Goal: Navigation & Orientation: Go to known website

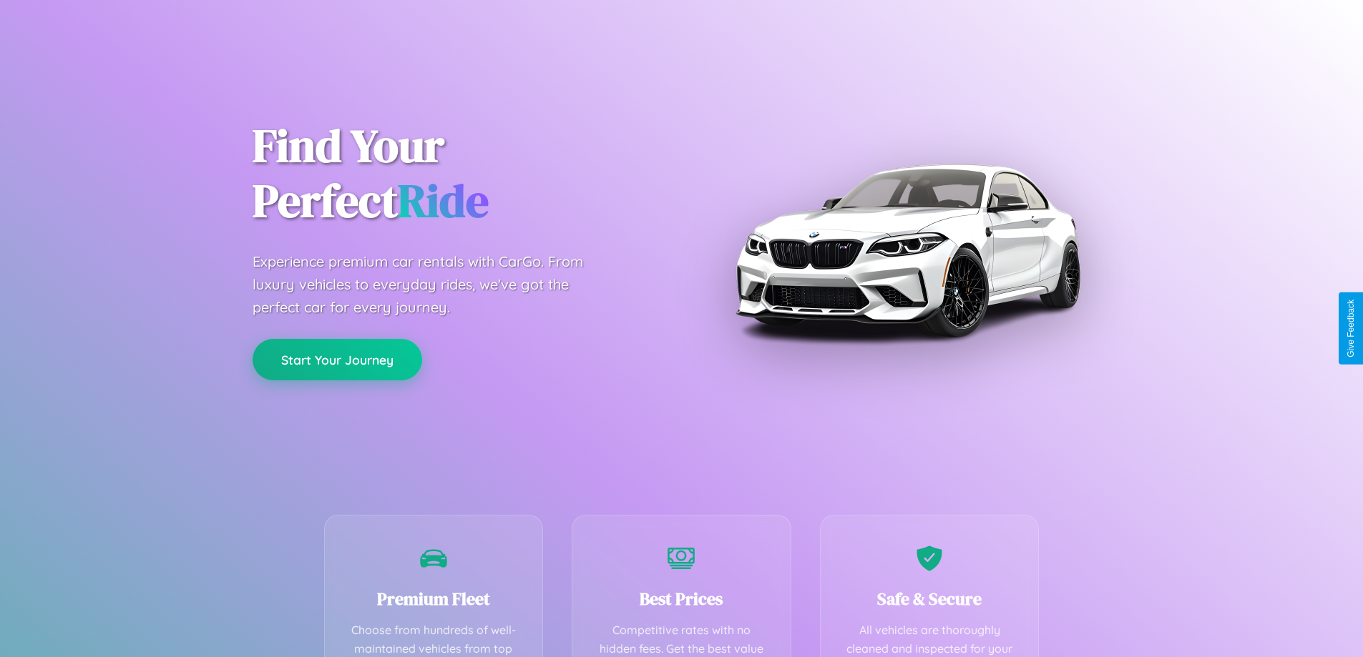
click at [337, 360] on button "Start Your Journey" at bounding box center [337, 359] width 170 height 41
click at [337, 359] on button "Start Your Journey" at bounding box center [337, 359] width 170 height 41
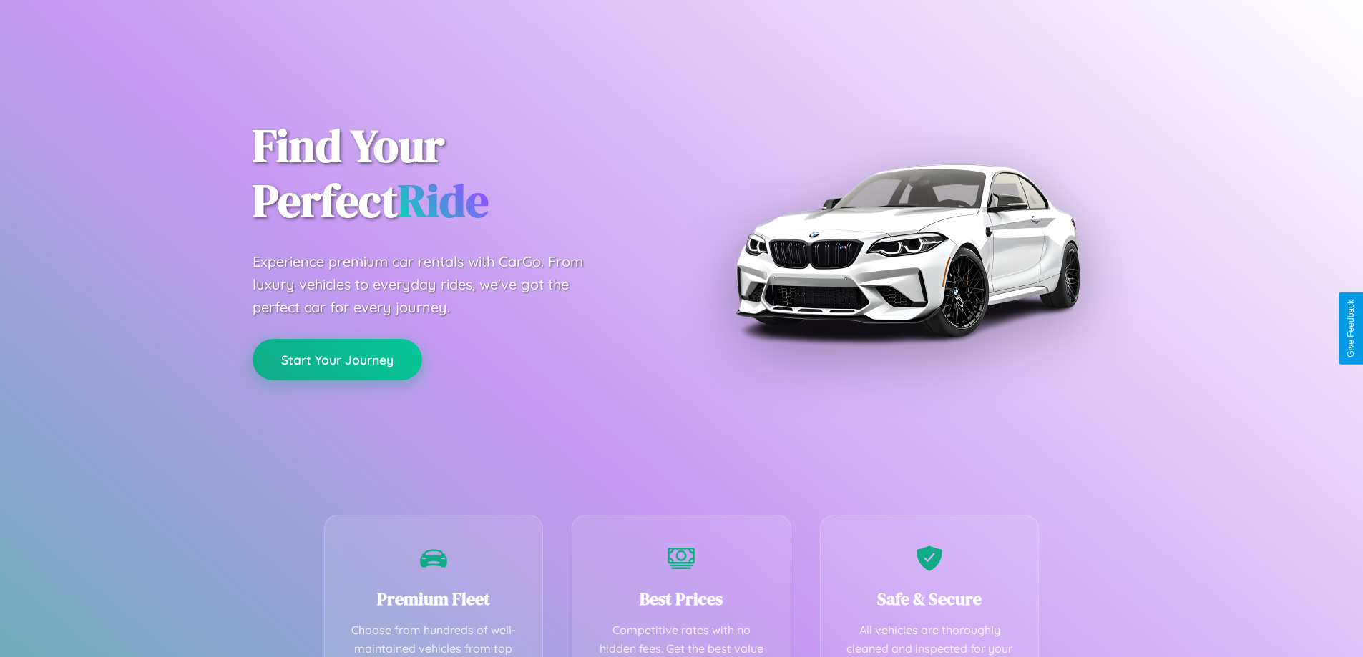
click at [337, 359] on button "Start Your Journey" at bounding box center [337, 359] width 170 height 41
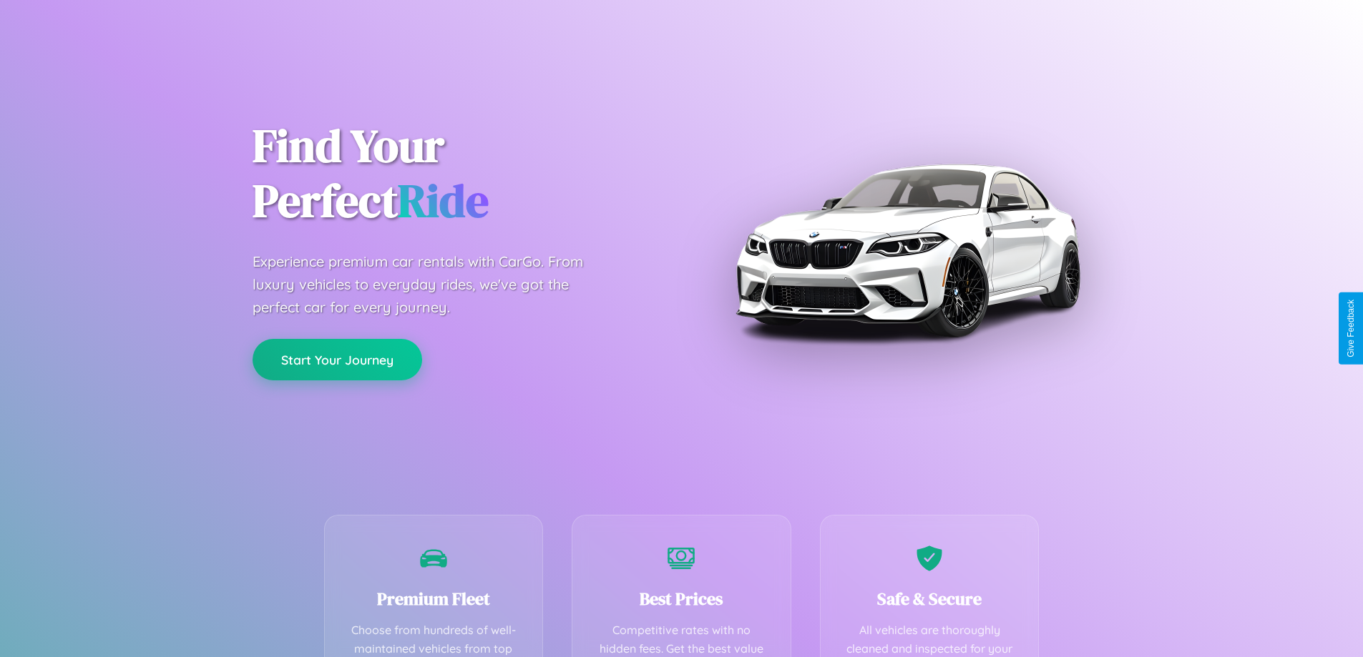
click at [337, 359] on button "Start Your Journey" at bounding box center [337, 359] width 170 height 41
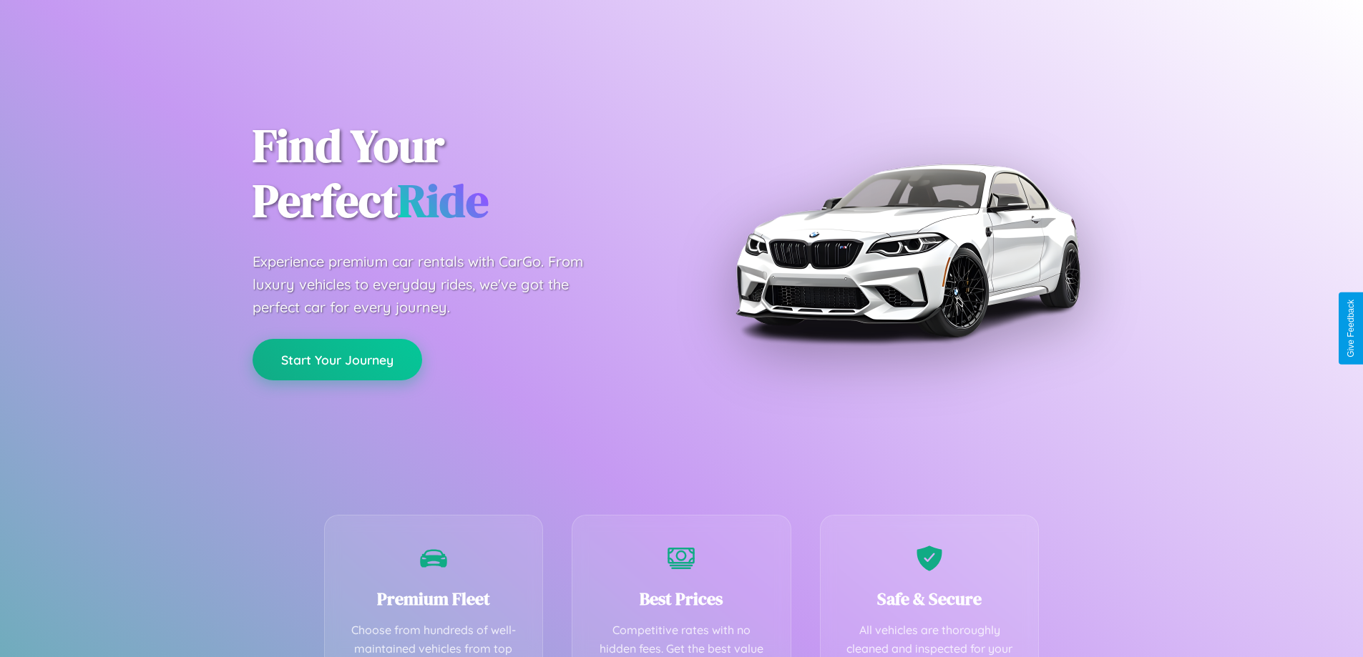
click at [337, 359] on button "Start Your Journey" at bounding box center [337, 359] width 170 height 41
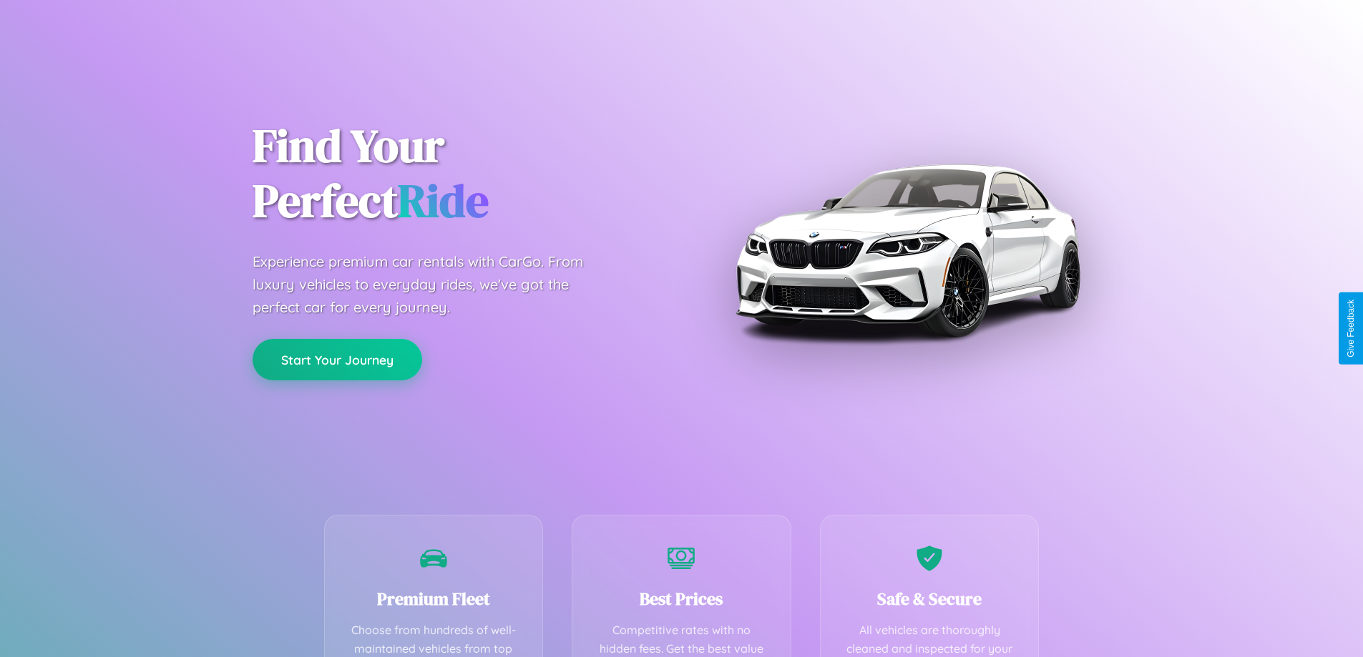
click at [337, 359] on button "Start Your Journey" at bounding box center [337, 359] width 170 height 41
